Goal: Information Seeking & Learning: Learn about a topic

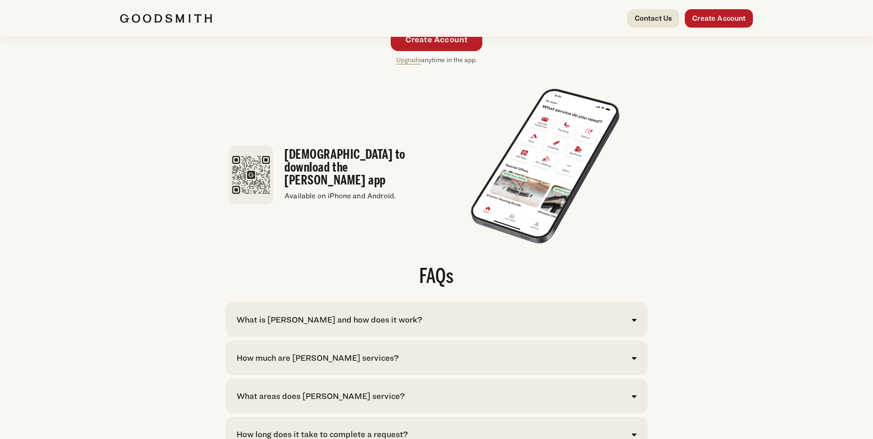
scroll to position [1796, 0]
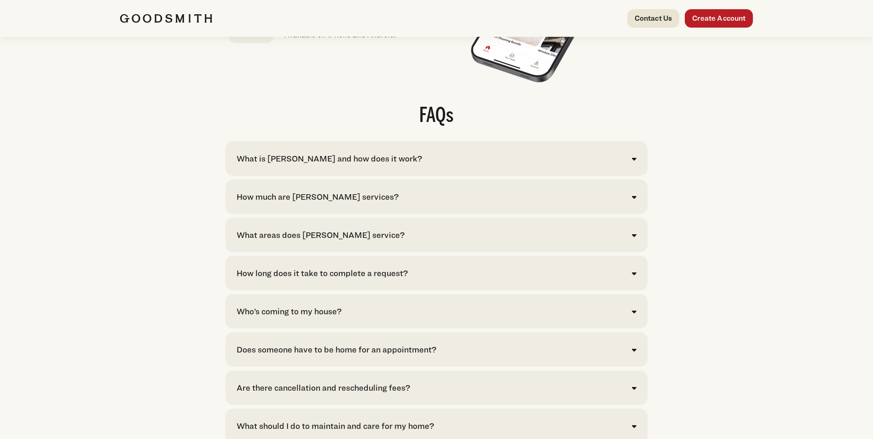
click at [400, 176] on div "What is [PERSON_NAME] and how does it work? [PERSON_NAME] is your convenient so…" at bounding box center [437, 158] width 422 height 35
click at [394, 165] on div "What is [PERSON_NAME] and how does it work?" at bounding box center [330, 158] width 186 height 12
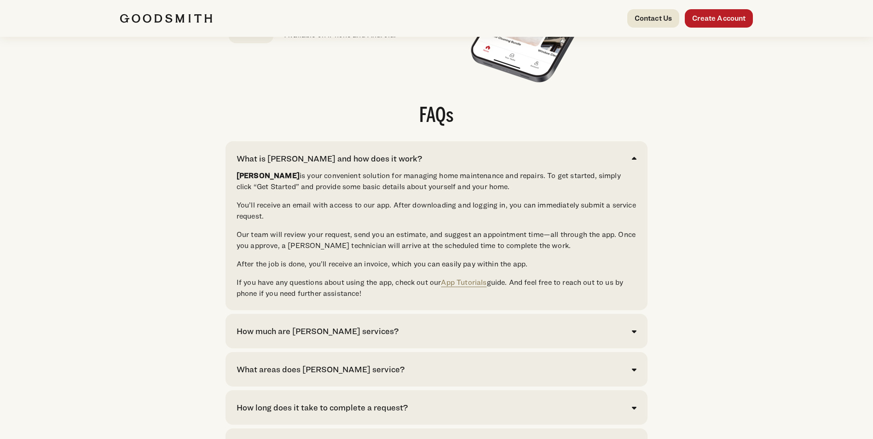
click at [394, 165] on div "What is [PERSON_NAME] and how does it work?" at bounding box center [330, 158] width 186 height 12
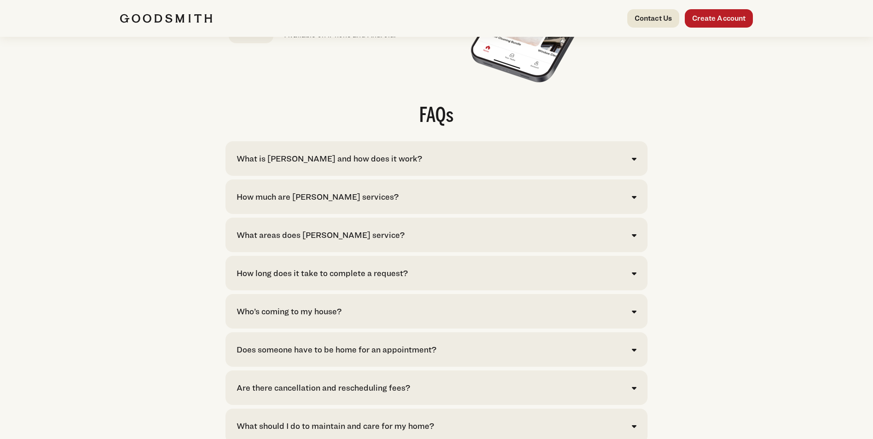
click at [373, 203] on div "How much are [PERSON_NAME] services?" at bounding box center [437, 197] width 400 height 12
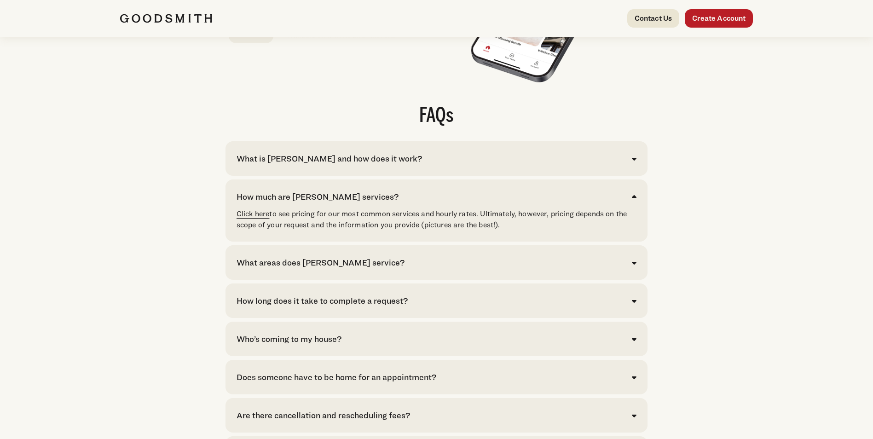
click at [261, 218] on link "Click here" at bounding box center [253, 214] width 33 height 9
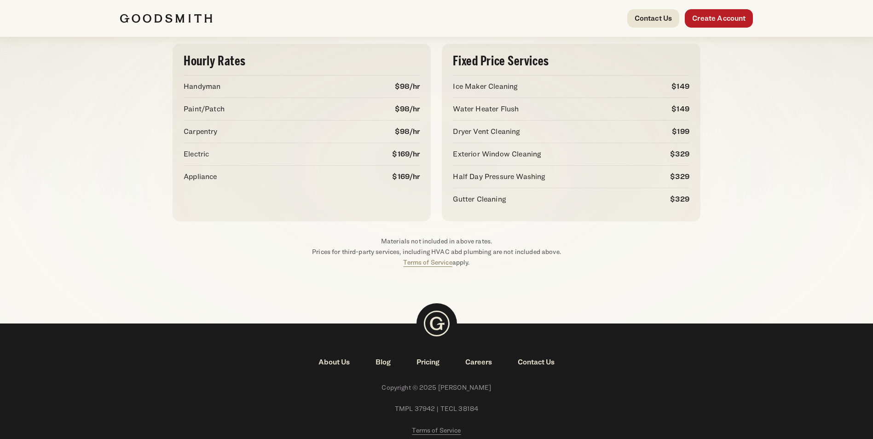
scroll to position [130, 0]
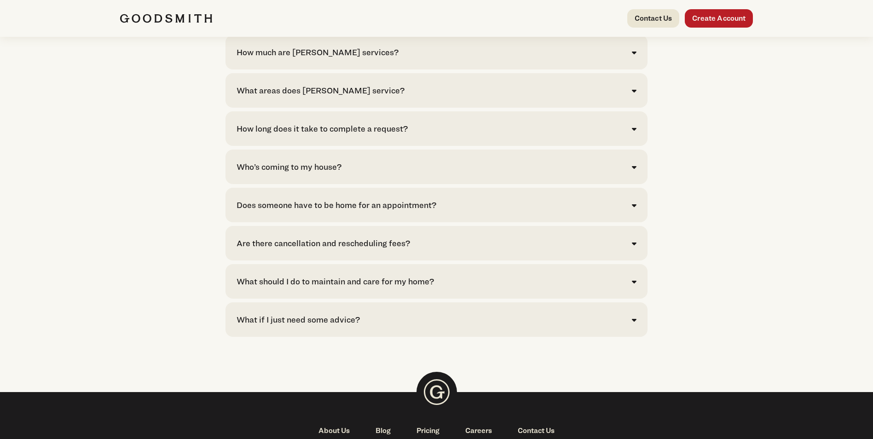
scroll to position [1796, 0]
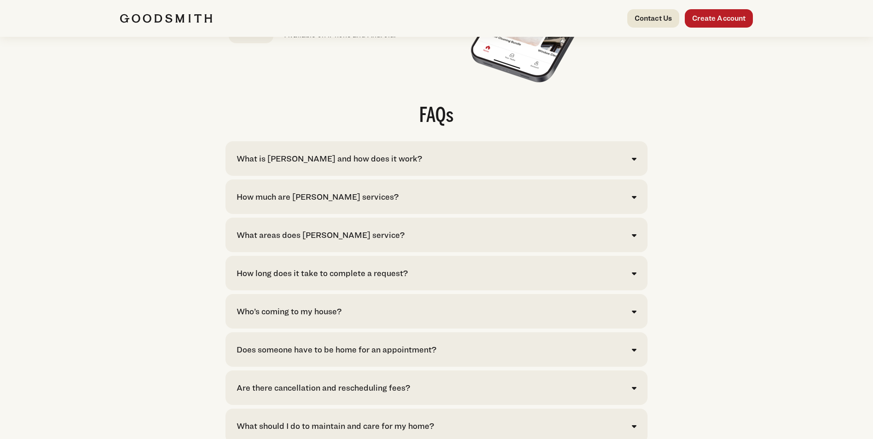
click at [324, 241] on div "What areas does [PERSON_NAME] service?" at bounding box center [321, 235] width 168 height 12
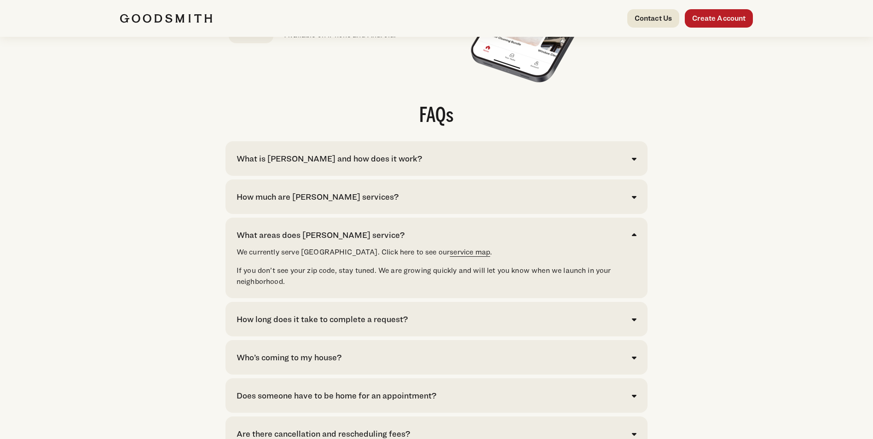
click at [450, 256] on link "service map" at bounding box center [470, 252] width 41 height 9
click at [302, 326] on div "How long does it take to complete a request?" at bounding box center [322, 319] width 171 height 12
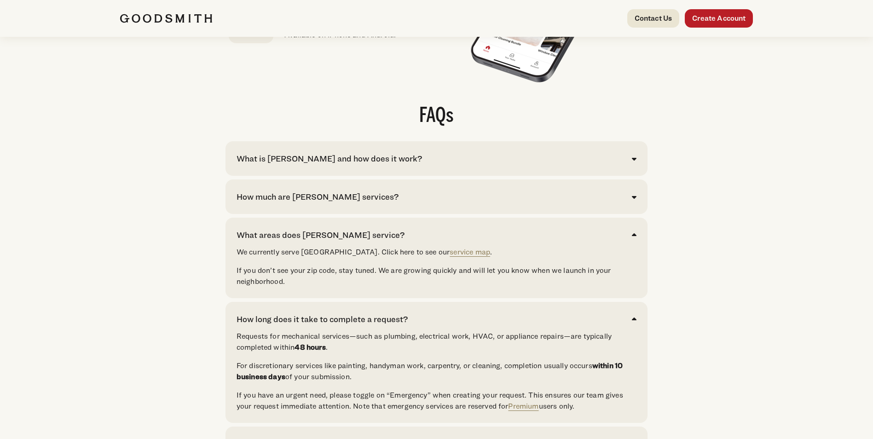
scroll to position [1934, 0]
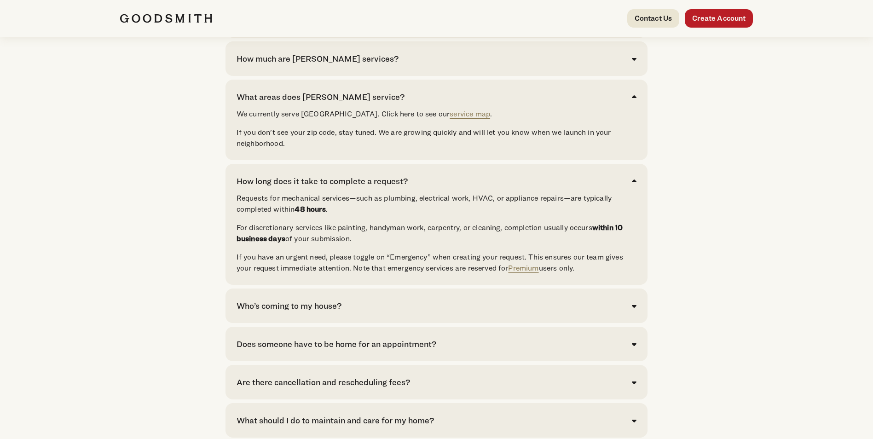
click at [314, 193] on div "How long does it take to complete a request? Requests for mechanical services—s…" at bounding box center [437, 224] width 422 height 121
click at [312, 187] on div "How long does it take to complete a request?" at bounding box center [322, 181] width 171 height 12
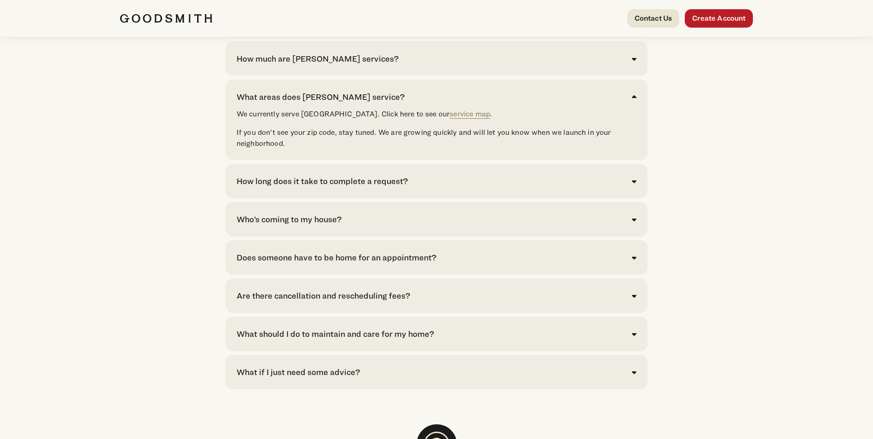
click at [309, 226] on div "Who’s coming to my house?" at bounding box center [289, 219] width 105 height 12
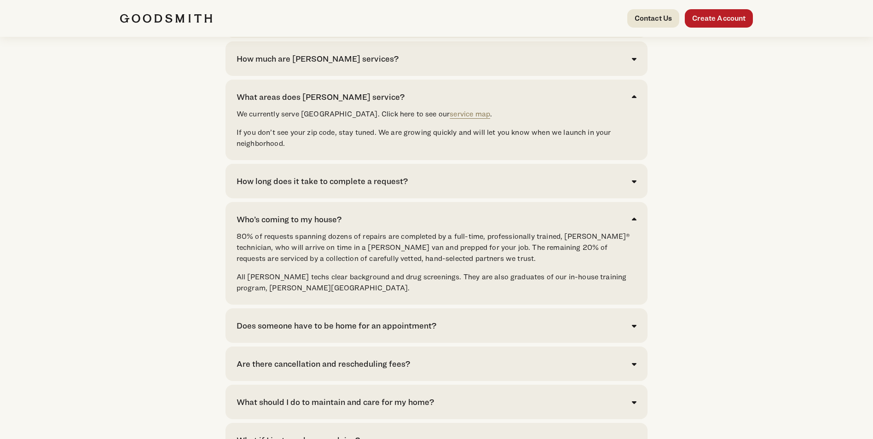
click at [309, 226] on div "Who’s coming to my house?" at bounding box center [289, 219] width 105 height 12
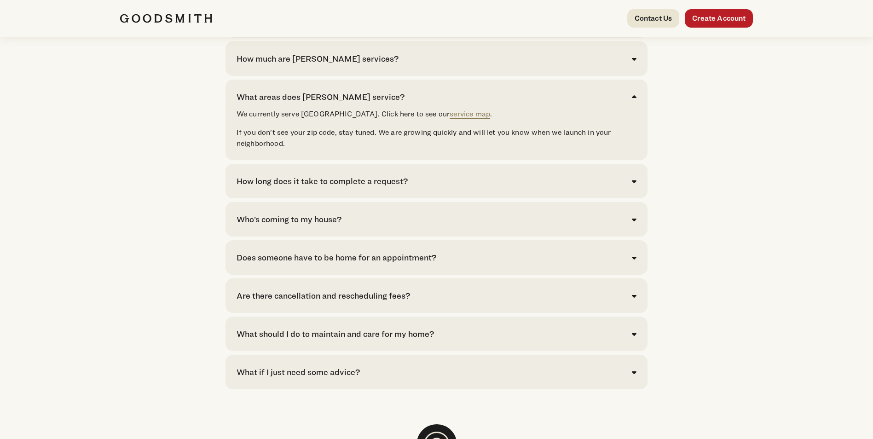
click at [291, 103] on div "What areas does Goodsmith service?" at bounding box center [321, 97] width 168 height 12
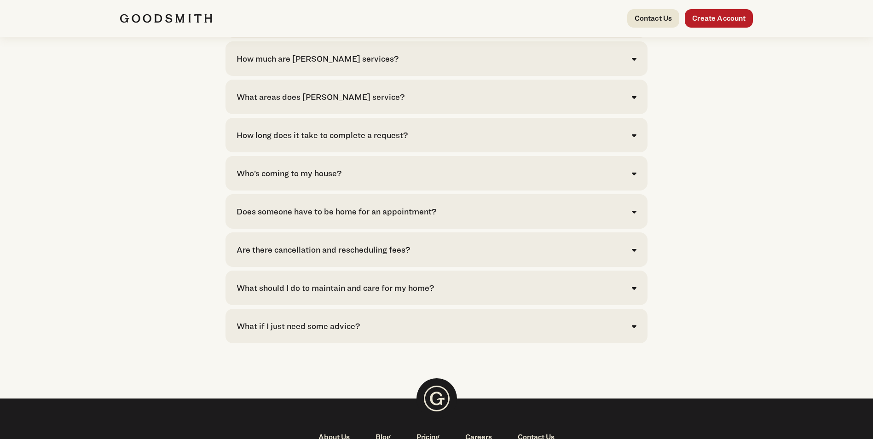
click at [289, 218] on div "Does someone have to be home for an appointment?" at bounding box center [337, 211] width 200 height 12
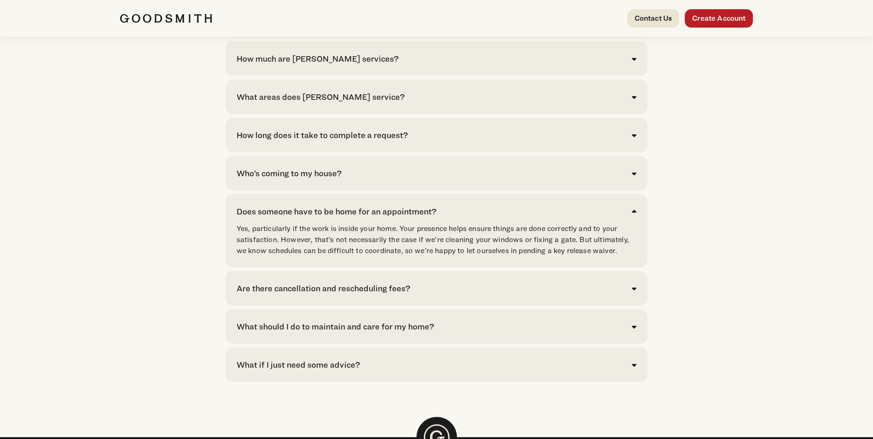
click at [314, 218] on div "Does someone have to be home for an appointment?" at bounding box center [337, 211] width 200 height 12
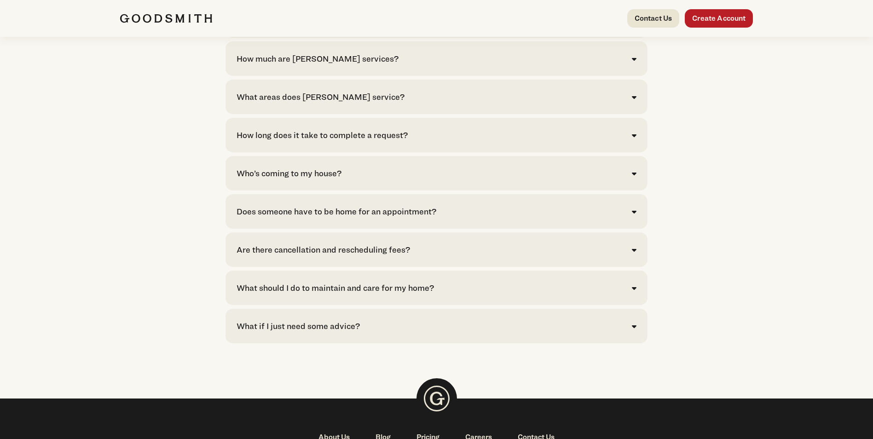
click at [301, 256] on div "Are there cancellation and rescheduling fees?" at bounding box center [324, 250] width 174 height 12
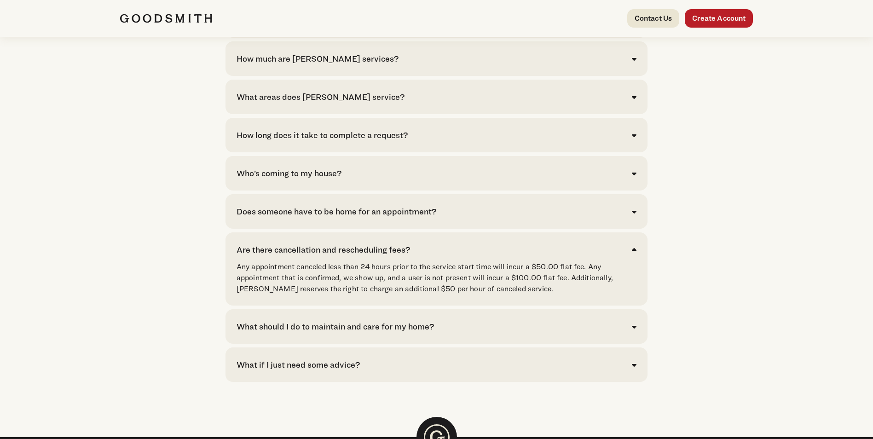
click at [295, 256] on div "Are there cancellation and rescheduling fees?" at bounding box center [324, 250] width 174 height 12
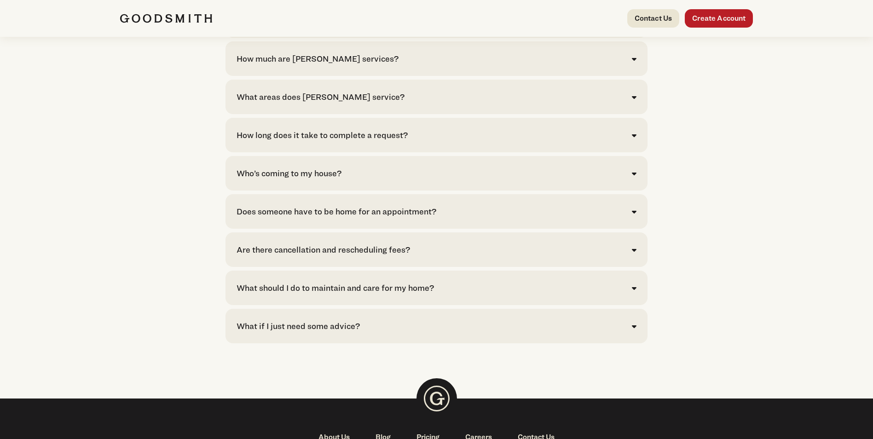
click at [305, 294] on div "What should I do to maintain and care for my home?" at bounding box center [336, 288] width 198 height 12
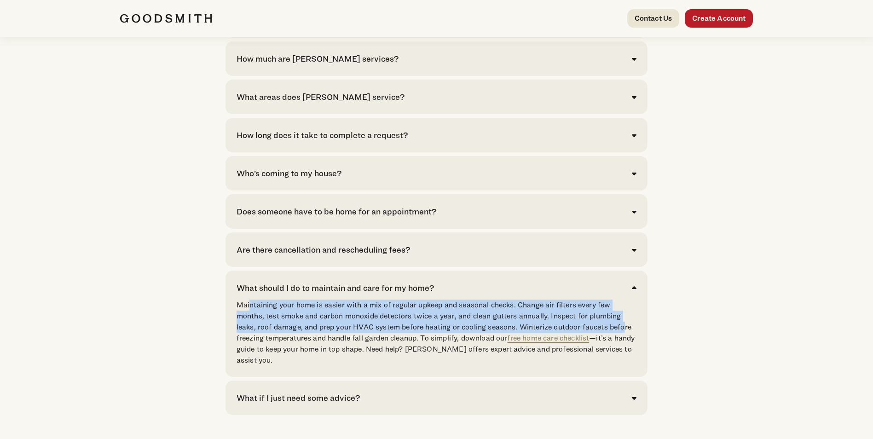
drag, startPoint x: 251, startPoint y: 327, endPoint x: 624, endPoint y: 346, distance: 373.0
click at [624, 346] on p "Maintaining your home is easier with a mix of regular upkeep and seasonal check…" at bounding box center [437, 333] width 400 height 66
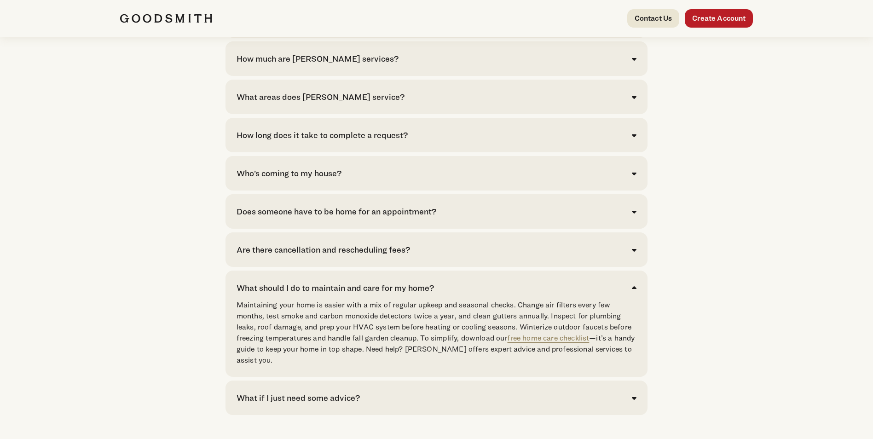
click at [311, 294] on div "What should I do to maintain and care for my home?" at bounding box center [336, 288] width 198 height 12
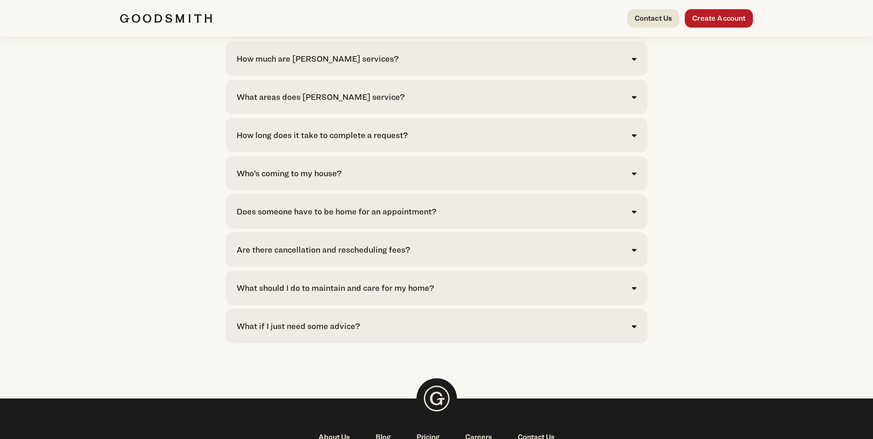
click at [297, 338] on div "What if I just need some advice? We are here for you. Don’t ask Google; ask Goo…" at bounding box center [437, 326] width 422 height 35
click at [295, 332] on div "What if I just need some advice?" at bounding box center [298, 326] width 123 height 12
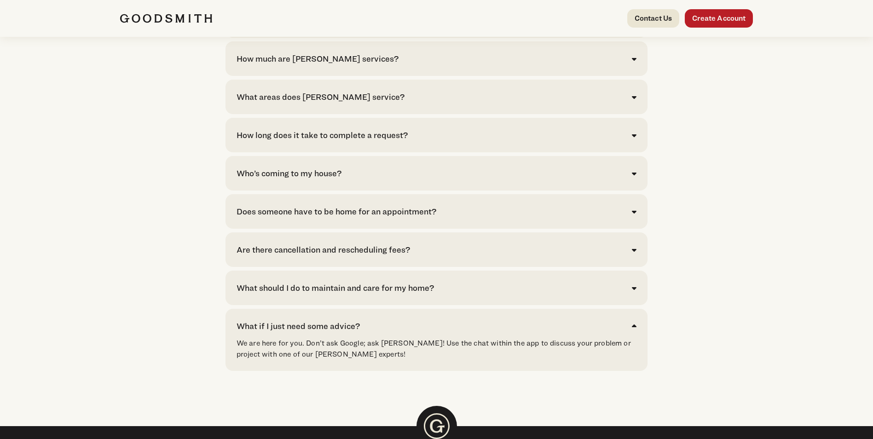
click at [271, 332] on div "What if I just need some advice?" at bounding box center [298, 326] width 123 height 12
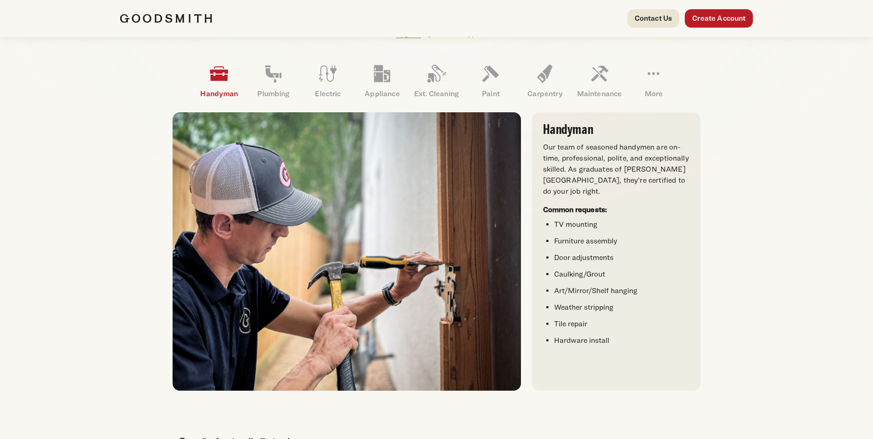
scroll to position [0, 0]
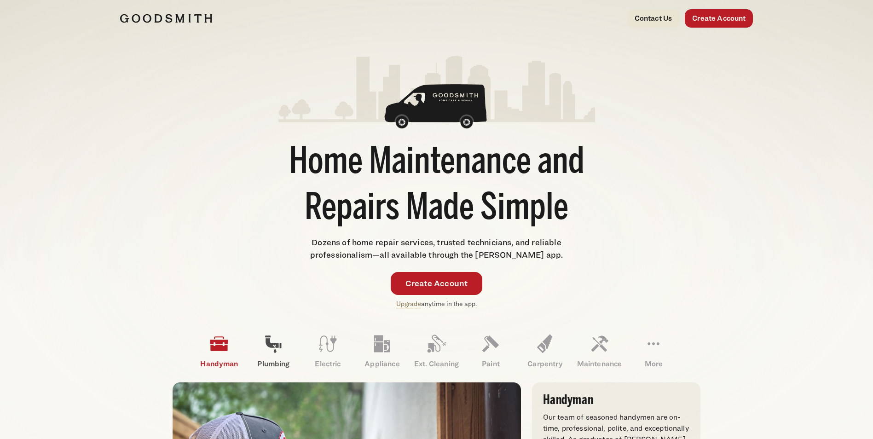
click at [273, 349] on icon at bounding box center [273, 344] width 22 height 22
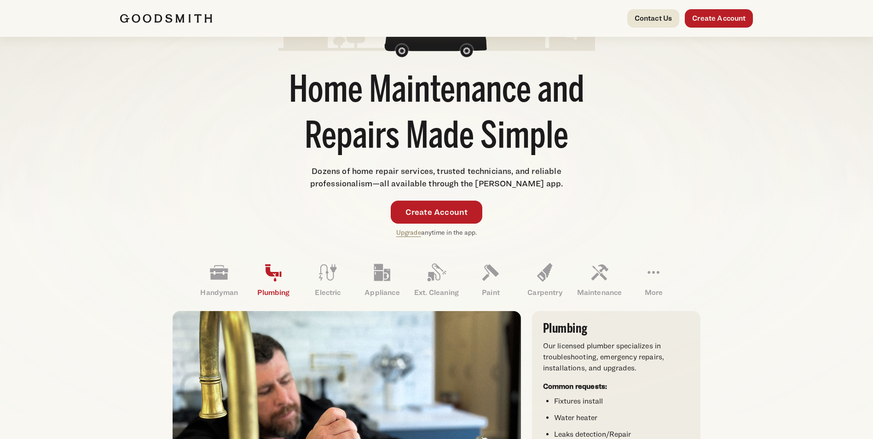
scroll to position [138, 0]
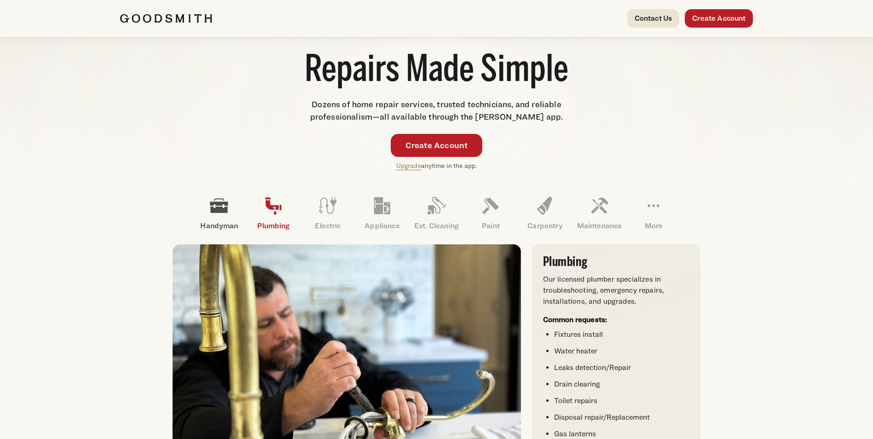
click at [220, 213] on icon at bounding box center [219, 206] width 22 height 22
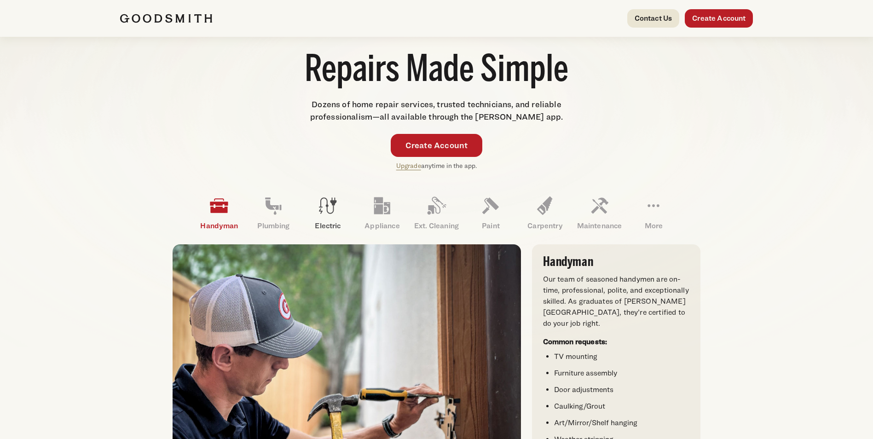
click at [327, 204] on icon at bounding box center [328, 206] width 17 height 16
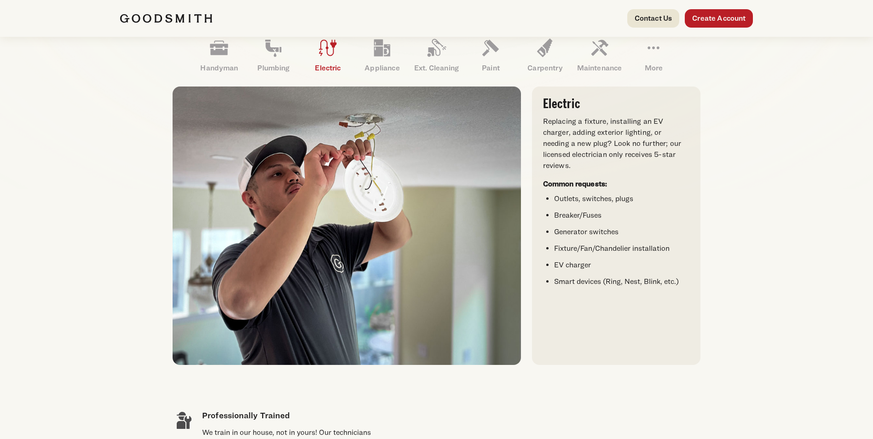
scroll to position [276, 0]
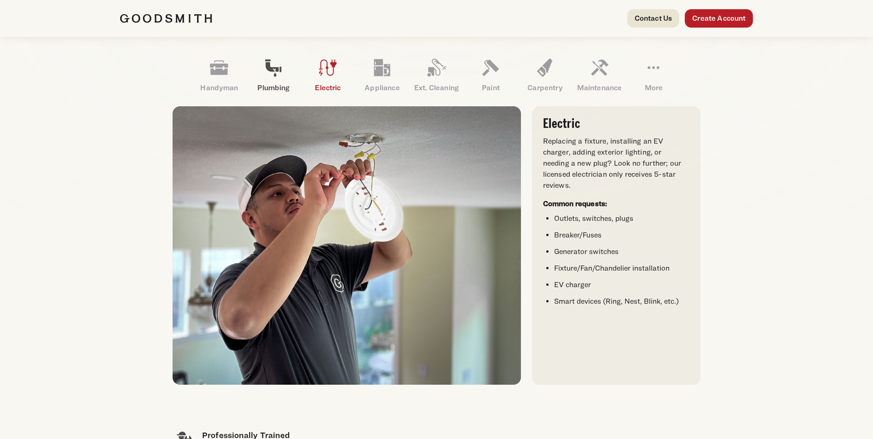
click at [278, 74] on icon at bounding box center [273, 68] width 22 height 22
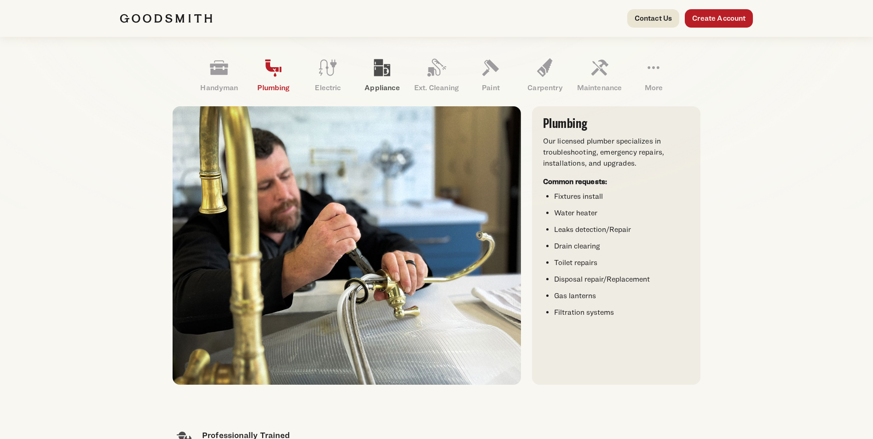
click at [384, 66] on icon at bounding box center [382, 68] width 22 height 22
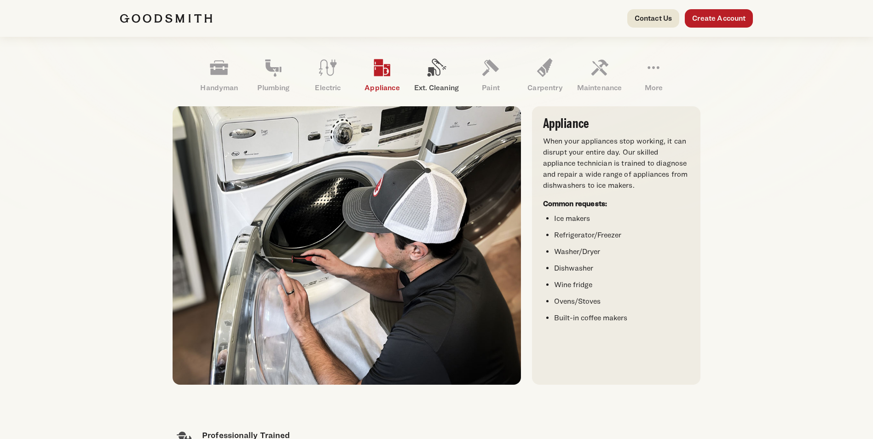
click at [439, 75] on icon at bounding box center [437, 68] width 19 height 18
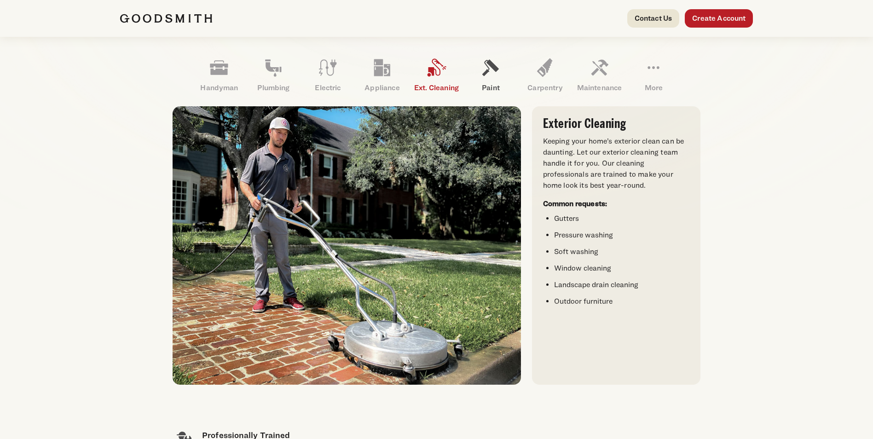
click at [484, 78] on icon at bounding box center [491, 68] width 22 height 22
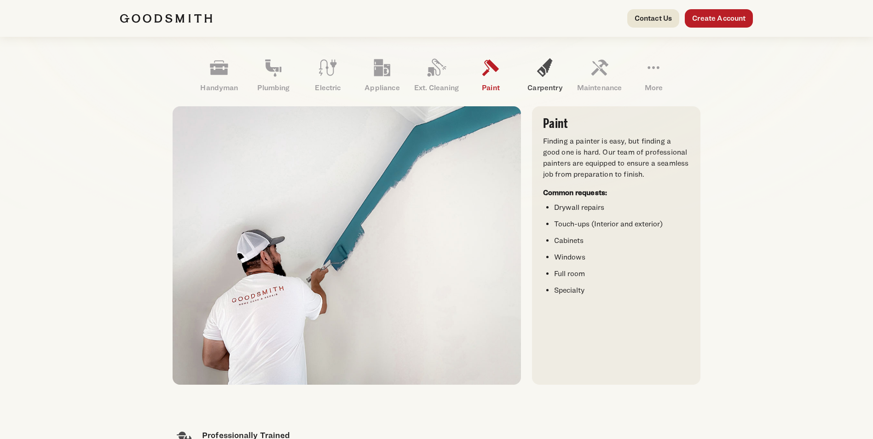
click at [549, 75] on icon at bounding box center [545, 68] width 22 height 22
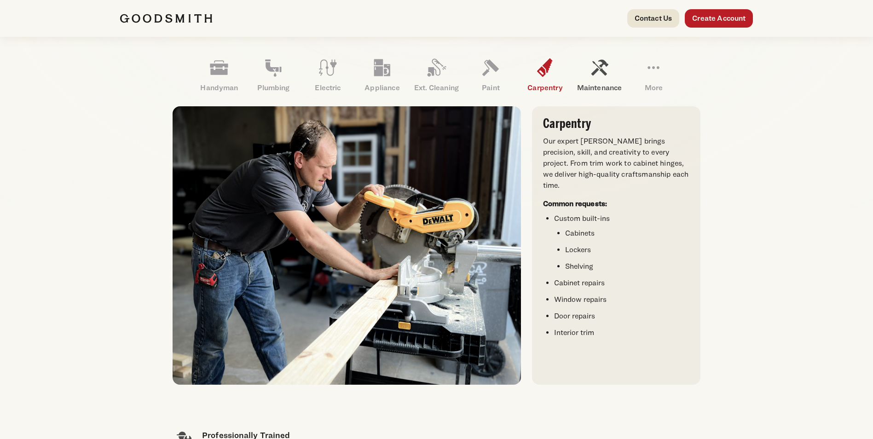
click at [589, 81] on link "Maintenance" at bounding box center [599, 75] width 54 height 48
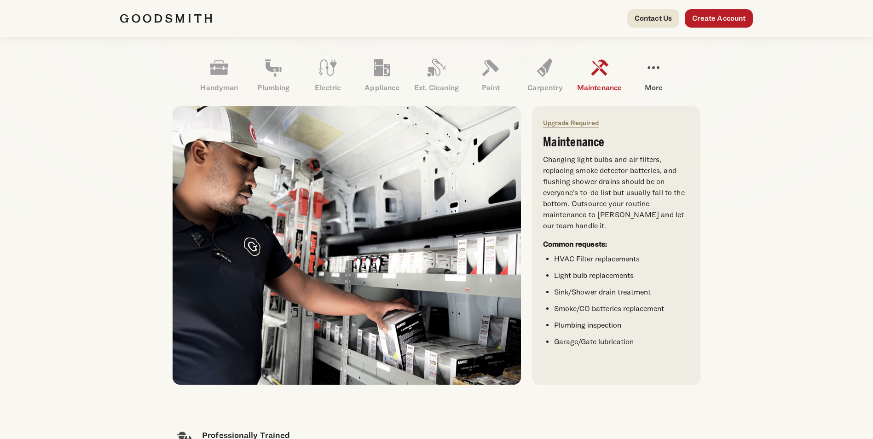
click at [652, 79] on link "More" at bounding box center [654, 75] width 54 height 48
